Goal: Task Accomplishment & Management: Manage account settings

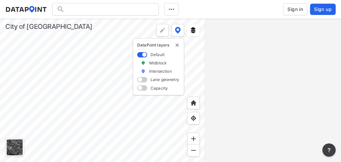
click at [176, 45] on img "delete" at bounding box center [176, 45] width 5 height 5
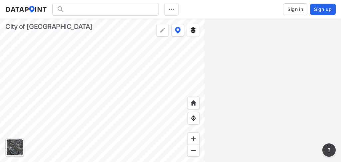
click at [90, 72] on div at bounding box center [102, 91] width 205 height 144
click at [89, 86] on div at bounding box center [102, 91] width 205 height 144
click at [297, 10] on span "Sign in" at bounding box center [295, 9] width 16 height 7
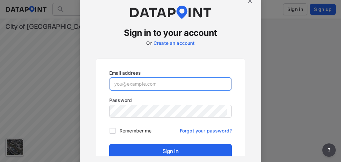
click at [136, 84] on input "email" at bounding box center [170, 84] width 122 height 13
type input "[EMAIL_ADDRESS][DOMAIN_NAME]"
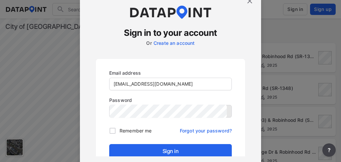
click at [251, 2] on img at bounding box center [250, 1] width 8 height 8
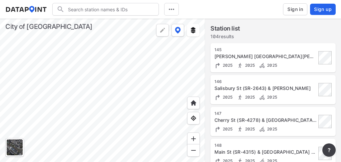
click at [140, 19] on div at bounding box center [102, 91] width 205 height 144
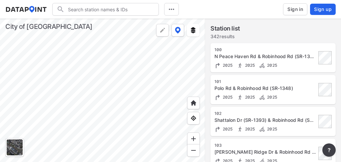
click at [111, 92] on div at bounding box center [102, 91] width 205 height 144
